Goal: Task Accomplishment & Management: Manage account settings

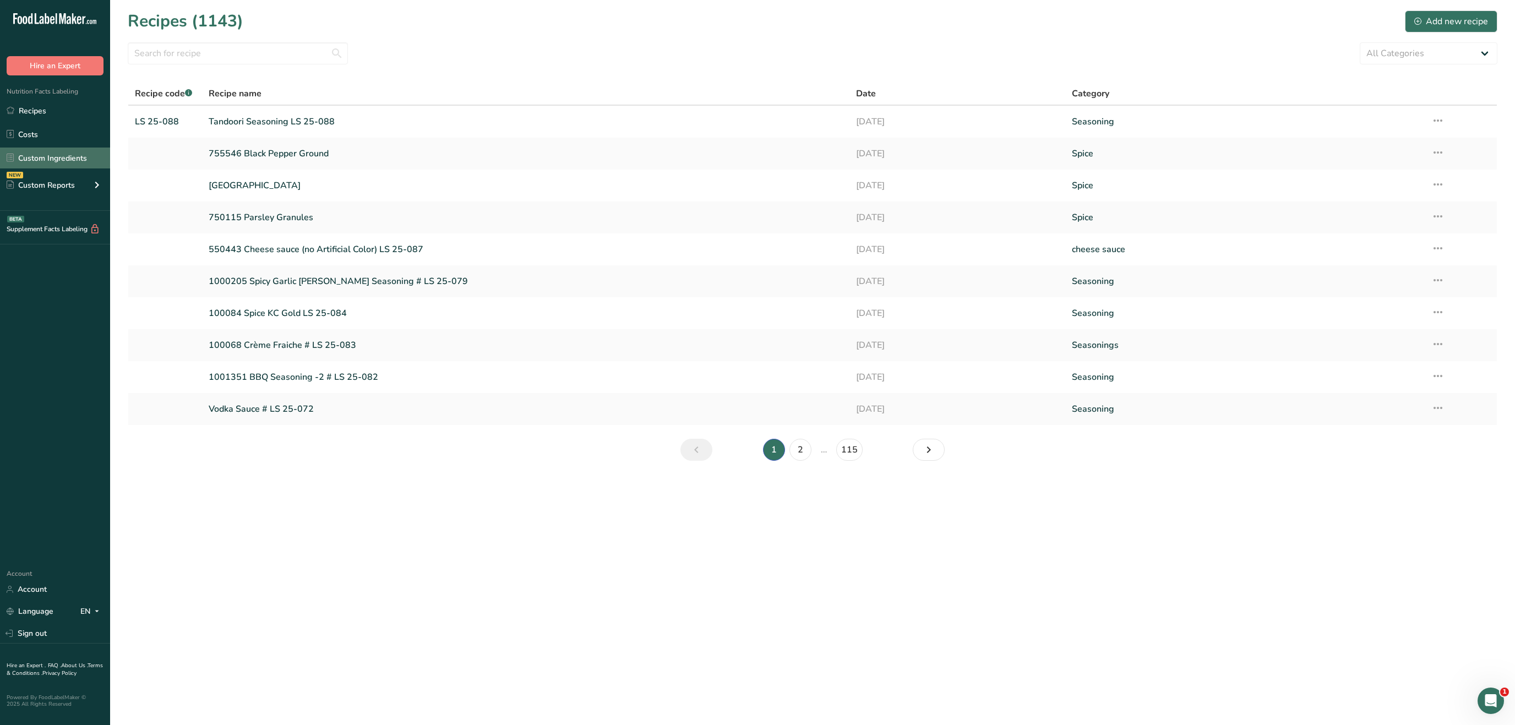
click at [90, 155] on link "Custom Ingredients" at bounding box center [55, 157] width 110 height 21
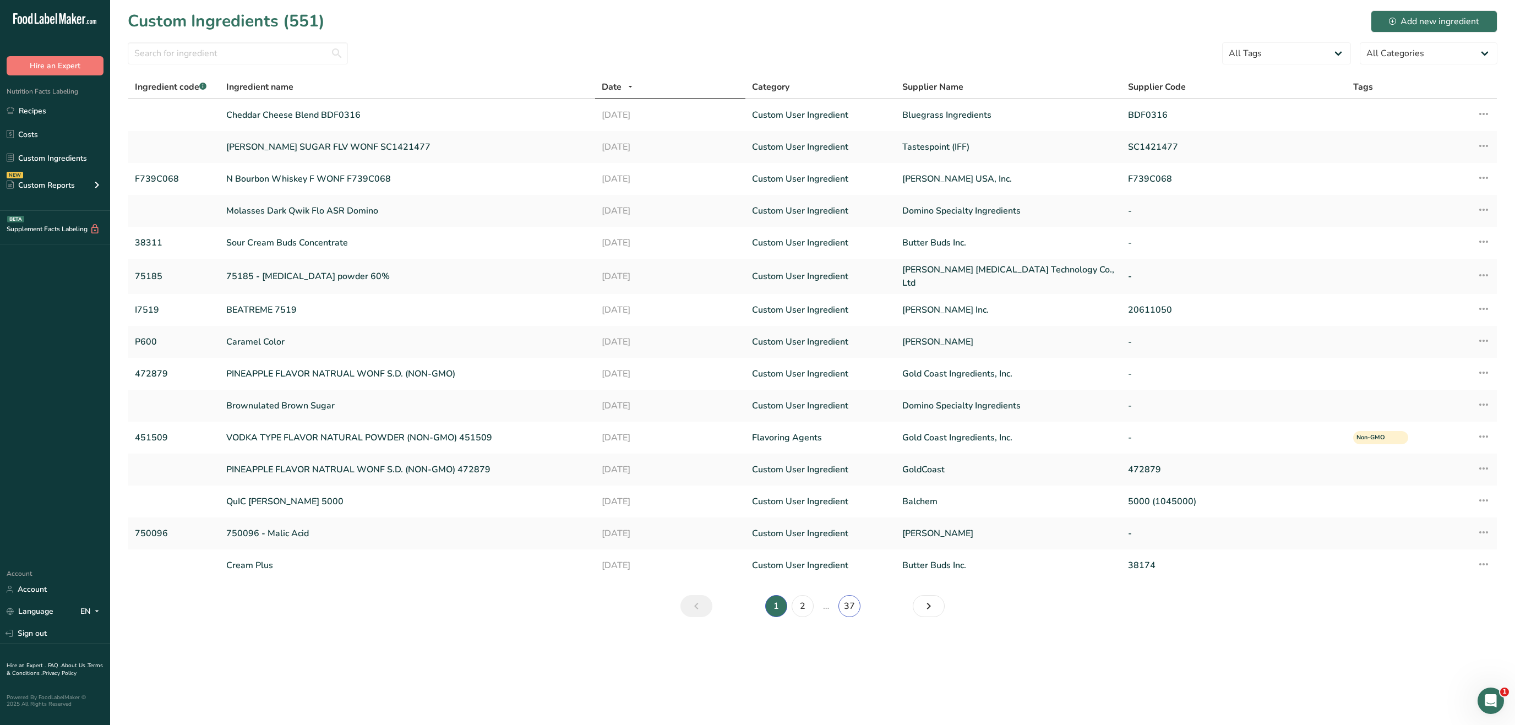
click at [843, 604] on link "37" at bounding box center [849, 606] width 22 height 22
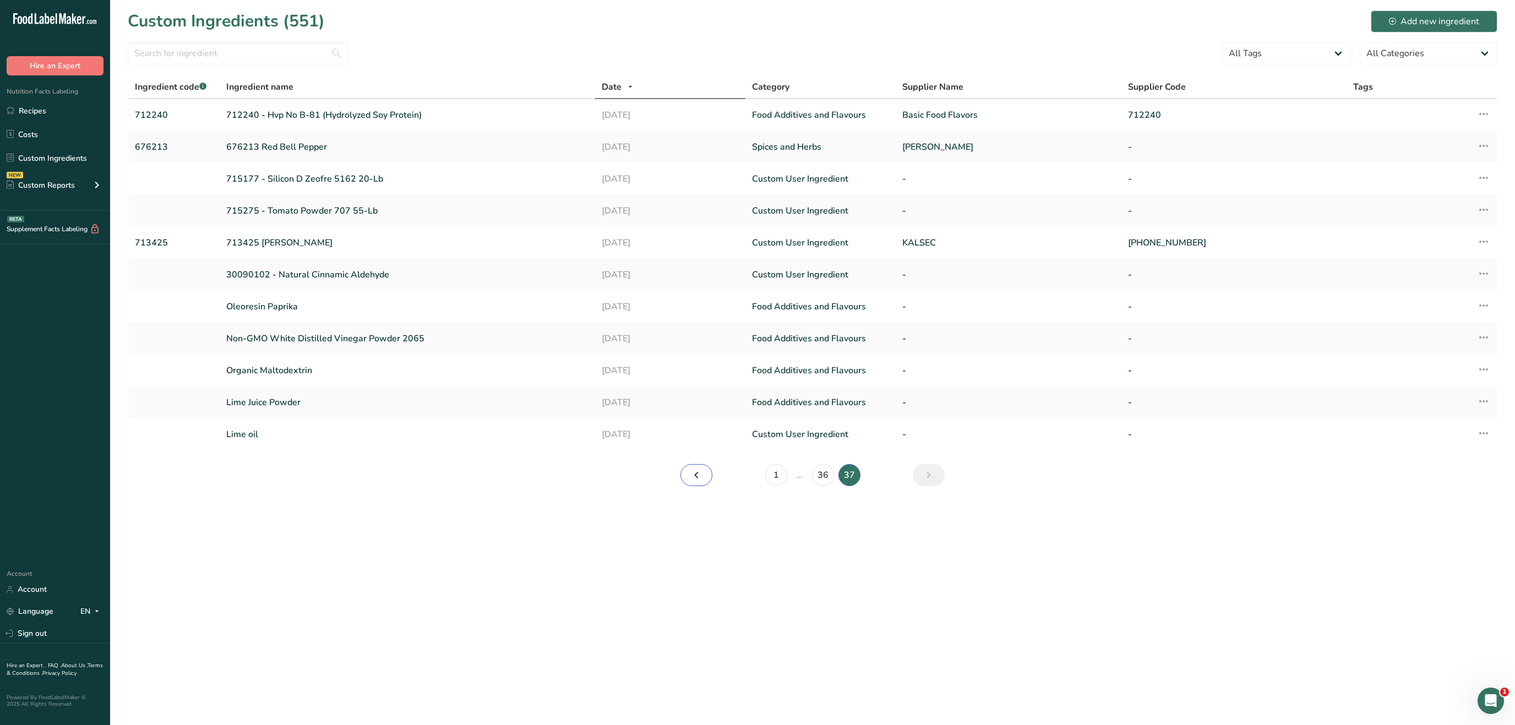
click at [706, 476] on link "Page 36." at bounding box center [696, 475] width 32 height 22
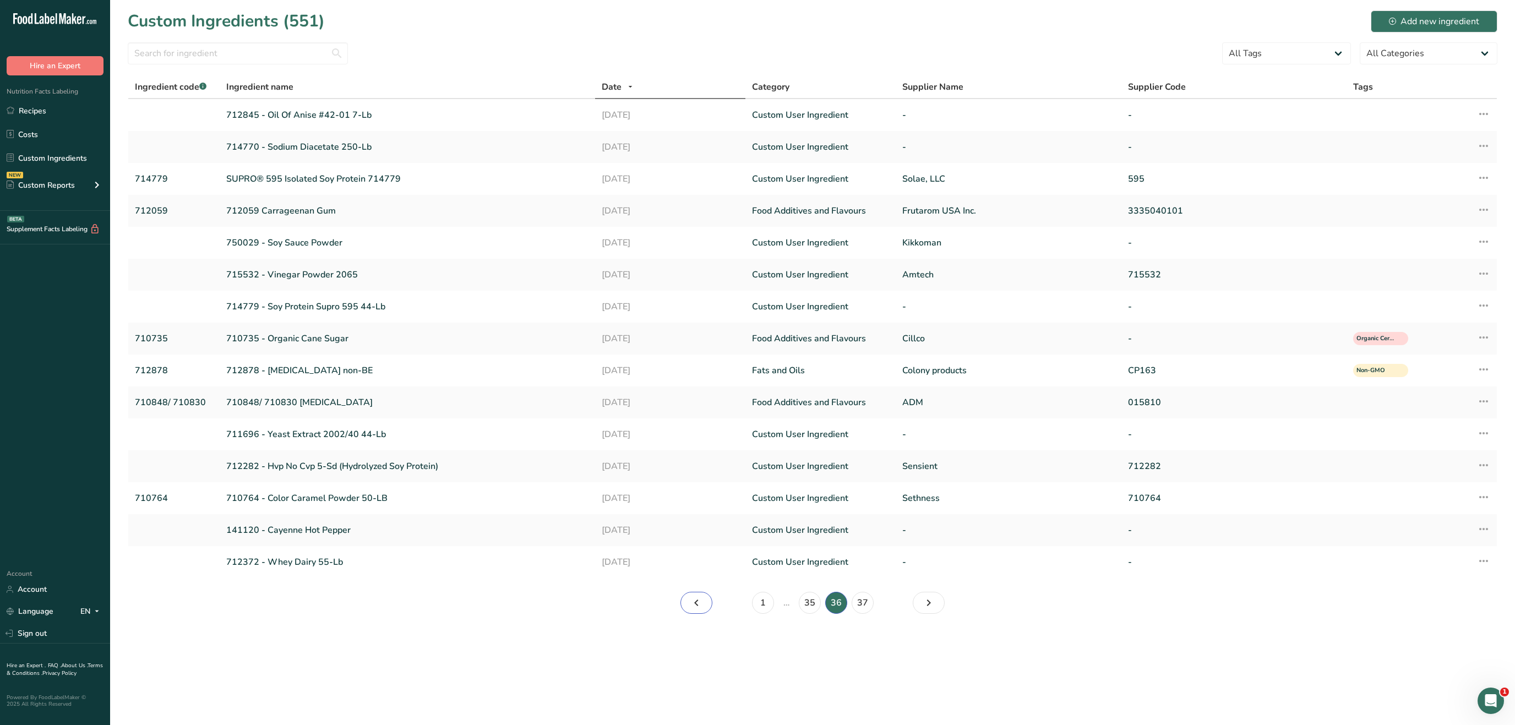
click at [705, 599] on link "Page 35." at bounding box center [696, 603] width 32 height 22
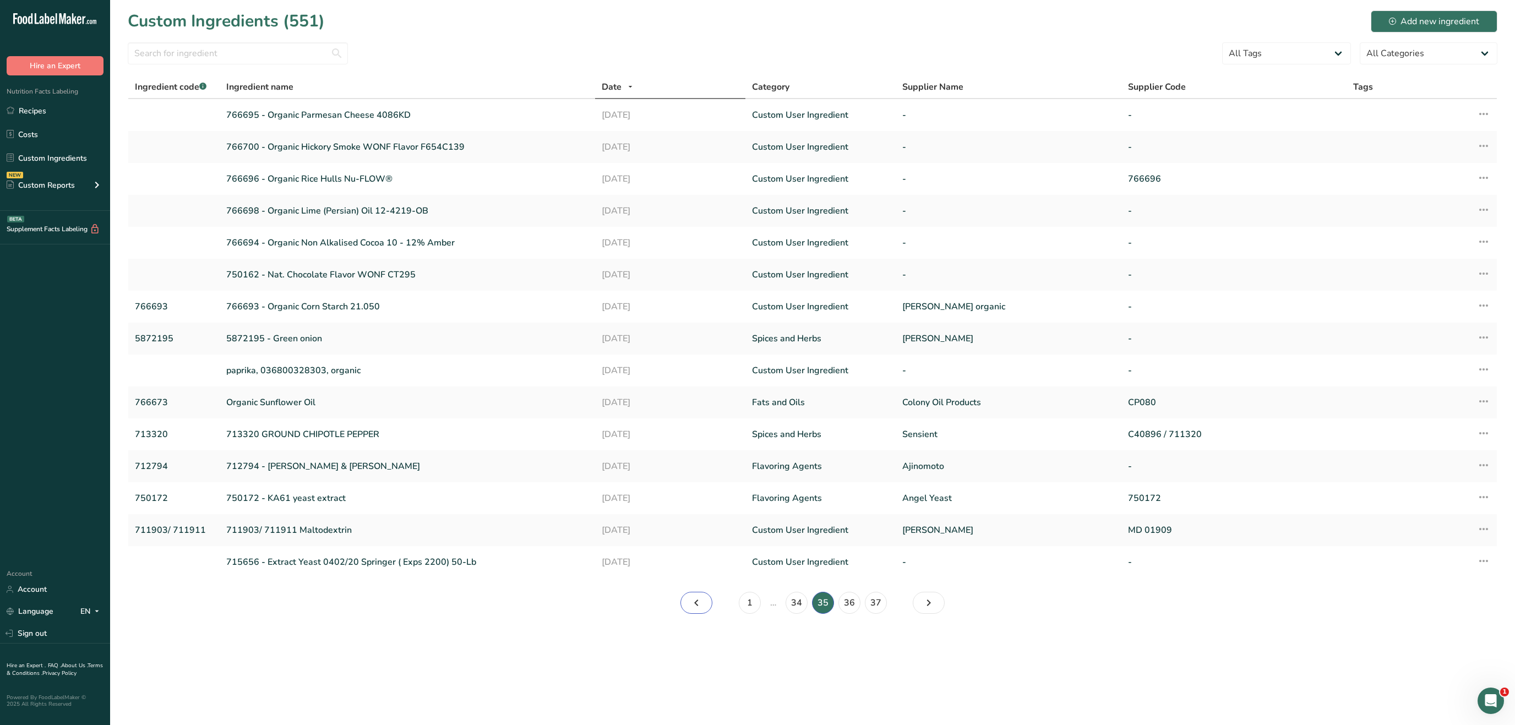
click at [705, 599] on link "Page 34." at bounding box center [696, 603] width 32 height 22
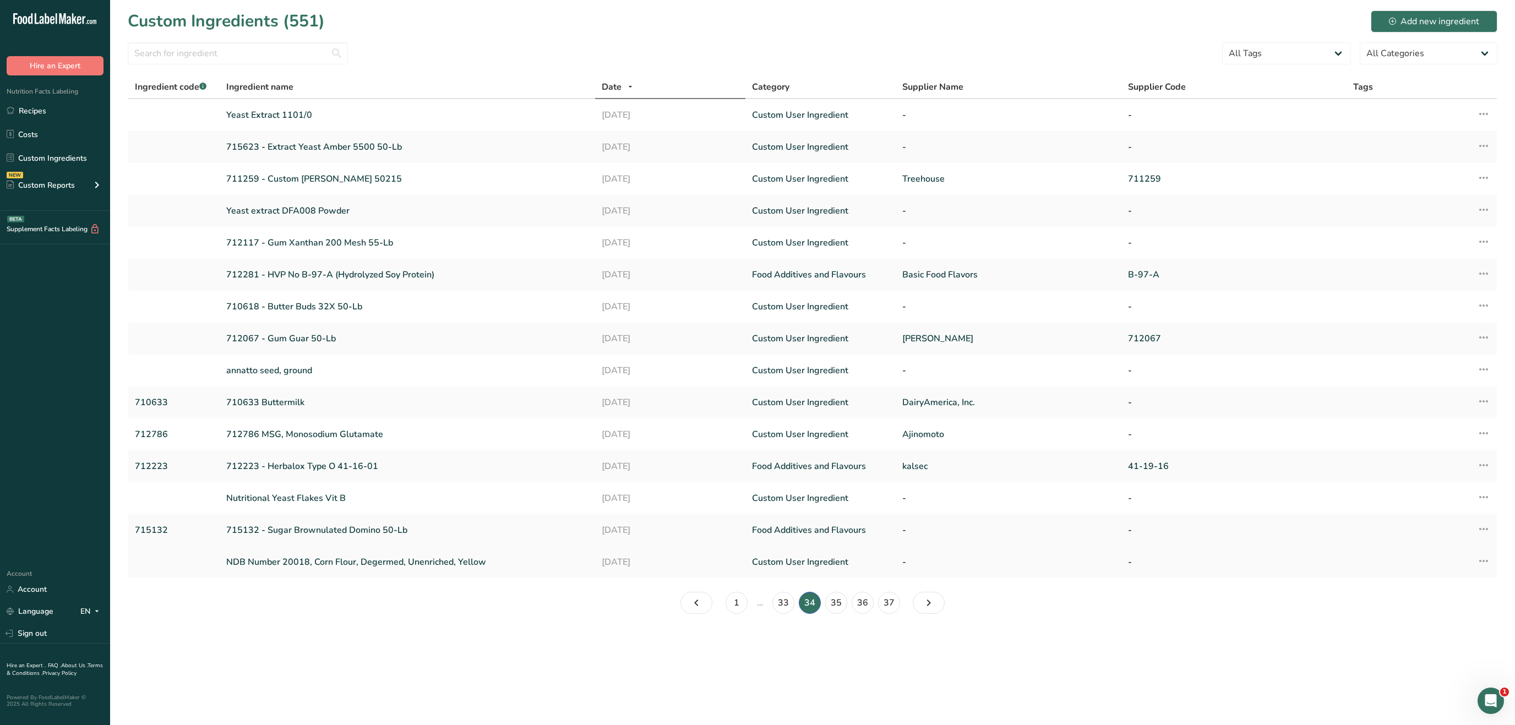
click at [334, 561] on link "NDB Number 20018, Corn Flour, Degermed, Unenriched, Yellow" at bounding box center [407, 561] width 362 height 13
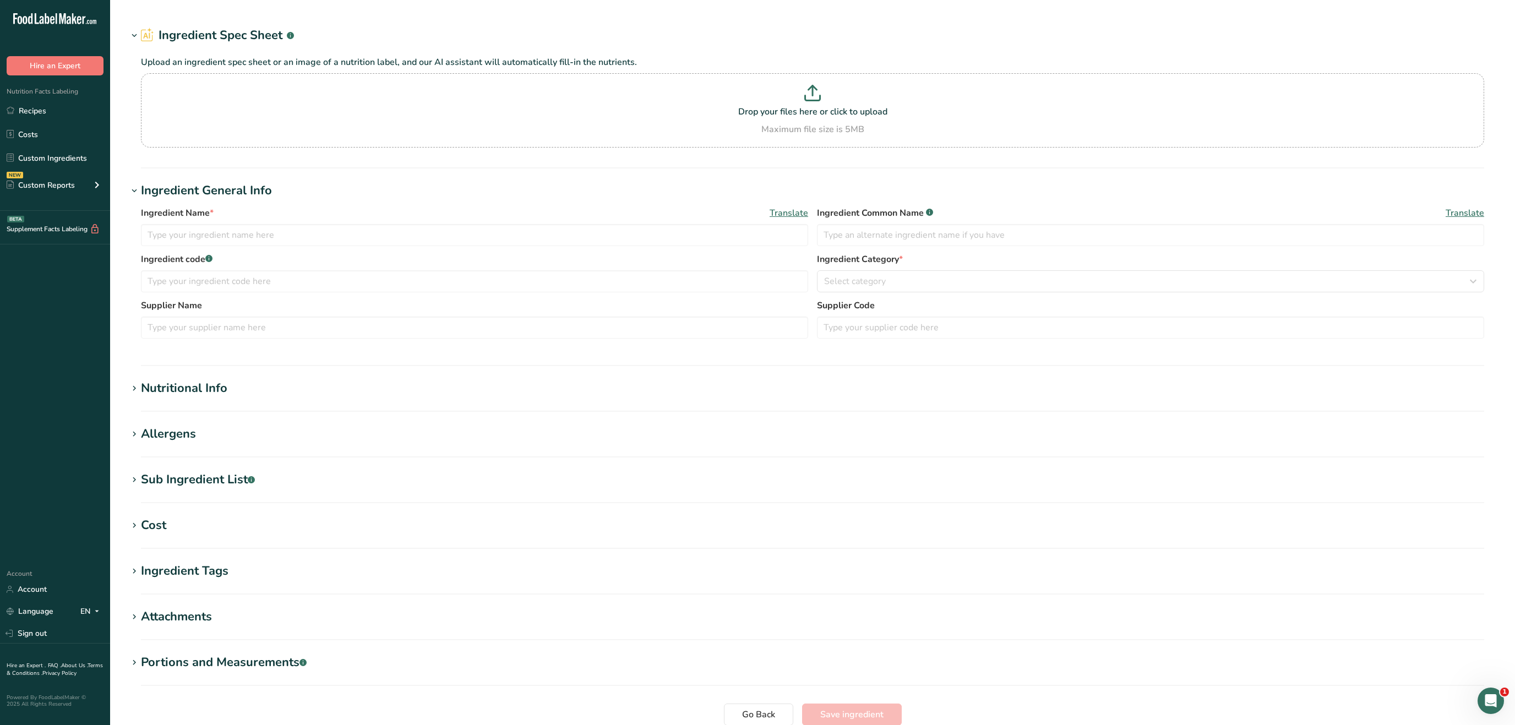
type input "NDB Number 20018, Corn Flour, Degermed, Unenriched, Yellow"
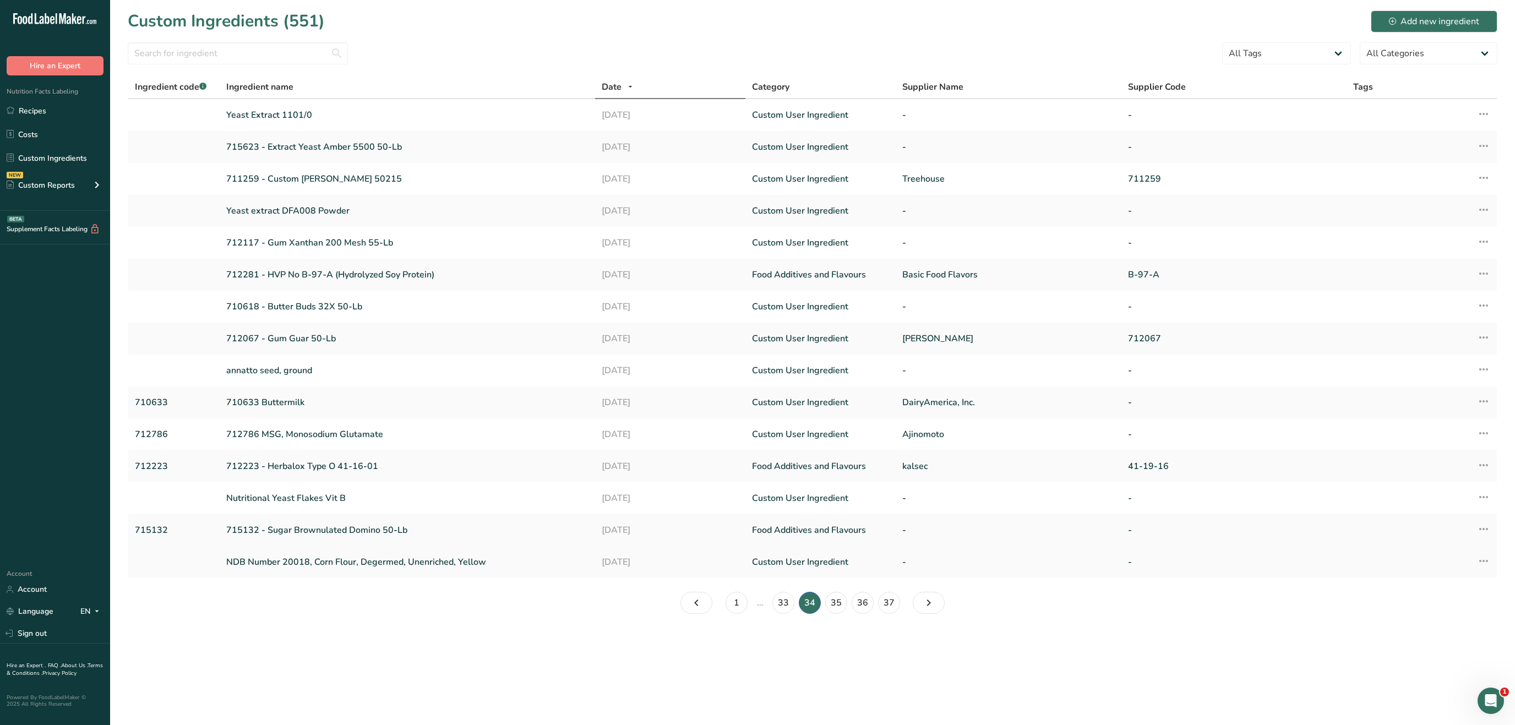
click at [1480, 560] on icon at bounding box center [1483, 561] width 13 height 20
click at [1436, 642] on span "Delete Ingredient" at bounding box center [1438, 640] width 62 height 12
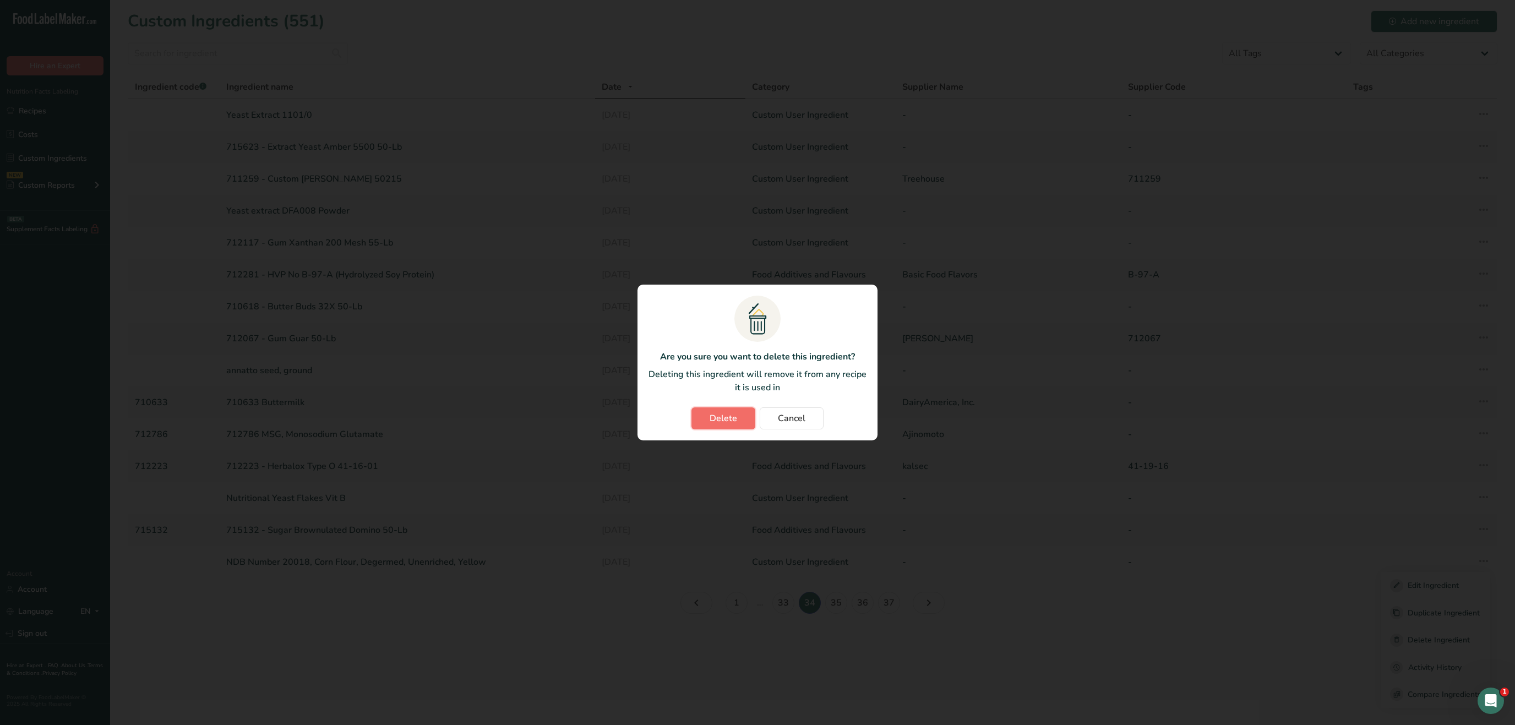
click at [730, 417] on span "Delete" at bounding box center [723, 418] width 28 height 13
